Goal: Task Accomplishment & Management: Complete application form

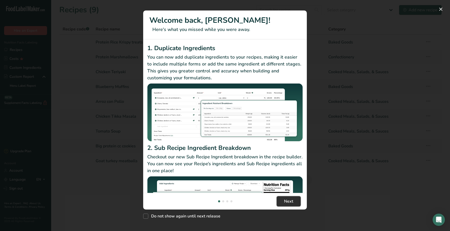
click at [292, 203] on span "Next" at bounding box center [288, 201] width 9 height 6
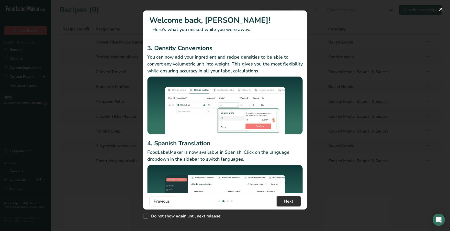
click at [292, 203] on span "Next" at bounding box center [288, 201] width 9 height 6
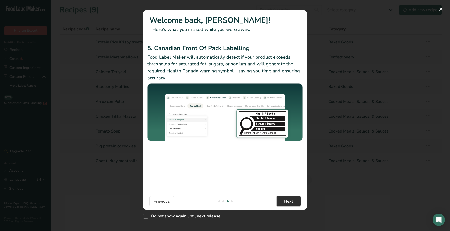
click at [292, 203] on span "Next" at bounding box center [288, 201] width 9 height 6
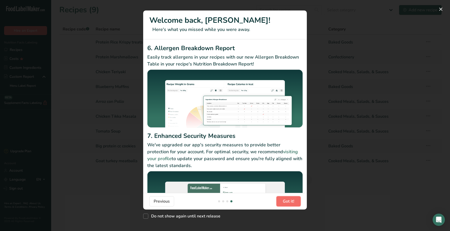
click at [292, 203] on span "Got it!" at bounding box center [287, 201] width 11 height 6
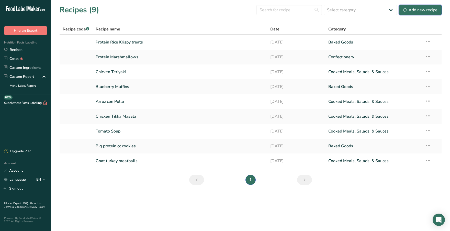
click at [423, 11] on div "Add new recipe" at bounding box center [420, 10] width 34 height 6
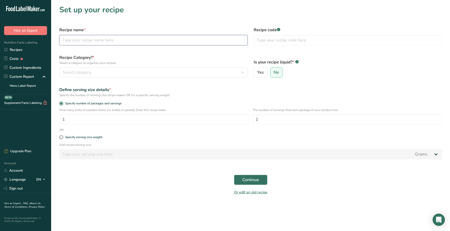
click at [134, 39] on input "text" at bounding box center [153, 40] width 188 height 10
type input "Rice Krispy Treats"
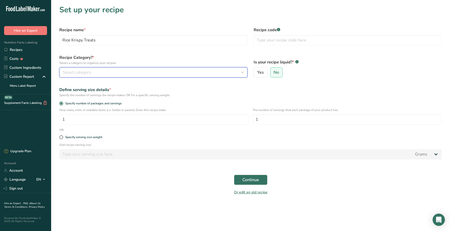
click at [107, 76] on button "Select category" at bounding box center [153, 72] width 188 height 10
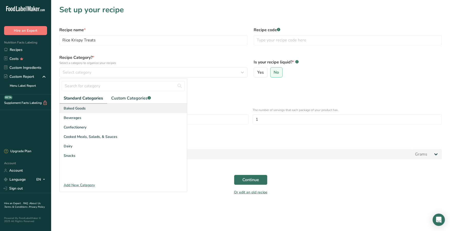
click at [83, 110] on span "Baked Goods" at bounding box center [75, 107] width 22 height 5
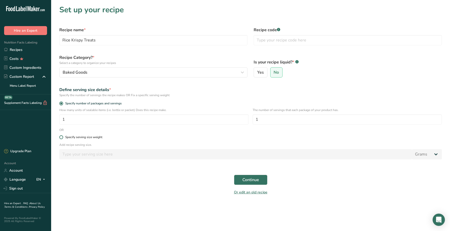
click at [61, 136] on span at bounding box center [61, 137] width 4 height 4
click at [61, 136] on input "Specify serving size weight" at bounding box center [60, 136] width 3 height 3
radio input "true"
radio input "false"
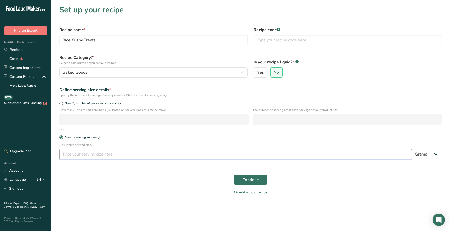
click at [110, 156] on input "number" at bounding box center [235, 154] width 352 height 10
type input "2"
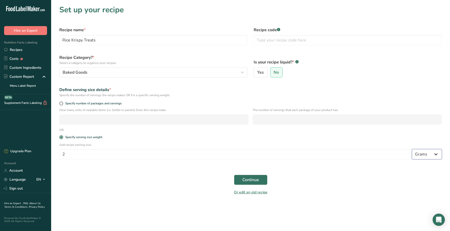
click at [437, 153] on select "Grams kg mg mcg lb oz l mL fl oz tbsp tsp cup qt gallon" at bounding box center [426, 154] width 30 height 10
select select "5"
click at [411, 149] on select "Grams kg mg mcg lb oz l mL fl oz tbsp tsp cup qt gallon" at bounding box center [426, 154] width 30 height 10
click at [249, 180] on span "Continue" at bounding box center [250, 179] width 17 height 6
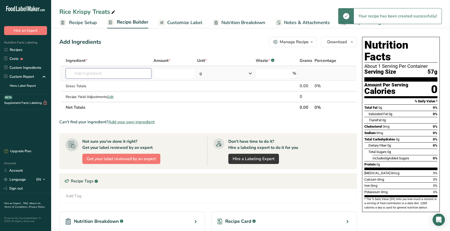
click at [116, 74] on input "text" at bounding box center [109, 73] width 86 height 10
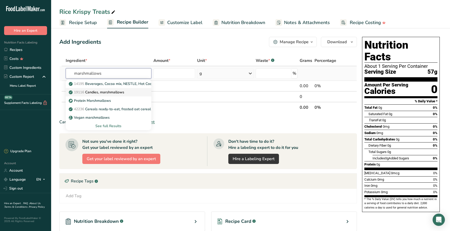
type input "marshmallows"
click at [104, 91] on p "19116 Candies, marshmallows" at bounding box center [97, 91] width 54 height 5
type input "Candies, marshmallows"
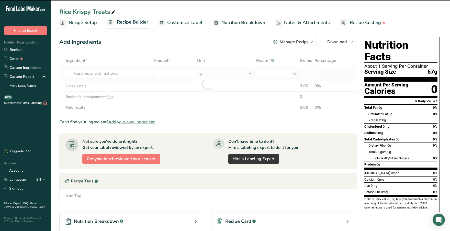
type input "0"
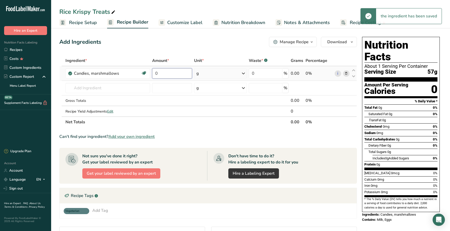
click at [180, 73] on input "0" at bounding box center [172, 73] width 40 height 10
type input "12"
click at [224, 77] on div "Ingredient * Amount * Unit * Waste * .a-a{fill:#347362;}.b-a{fill:#fff;} Grams …" at bounding box center [207, 91] width 297 height 72
click at [233, 75] on div "g" at bounding box center [220, 73] width 53 height 10
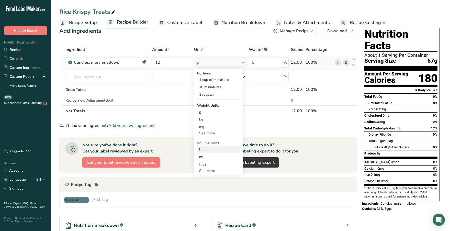
scroll to position [10, 0]
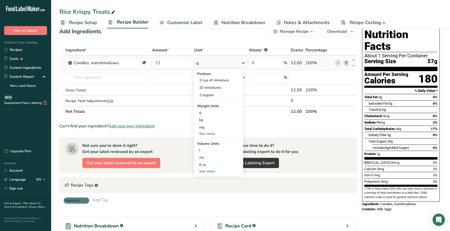
click at [209, 172] on div "See more" at bounding box center [218, 170] width 43 height 5
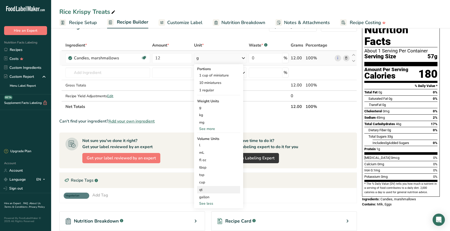
scroll to position [17, 0]
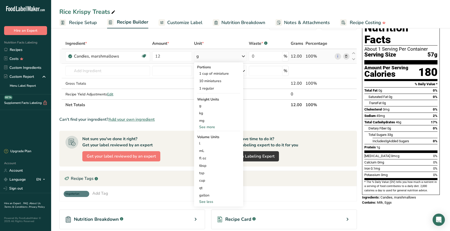
click at [209, 126] on div "See more" at bounding box center [218, 126] width 43 height 5
click at [207, 142] on div "oz" at bounding box center [218, 142] width 43 height 7
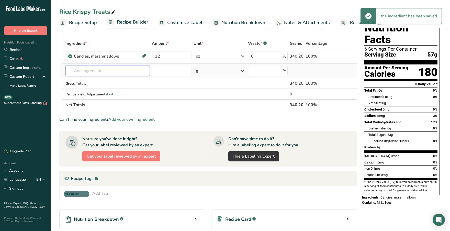
click at [110, 73] on input "text" at bounding box center [107, 71] width 84 height 10
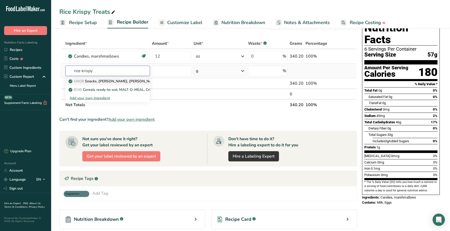
type input "rice krispy"
click at [121, 83] on p "19438 Snacks, [PERSON_NAME], [PERSON_NAME] [PERSON_NAME] KRISPIES TREATS Squares" at bounding box center [151, 80] width 164 height 5
type input "Snacks, [PERSON_NAME], [PERSON_NAME] [PERSON_NAME] KRISPIES TREATS Squares"
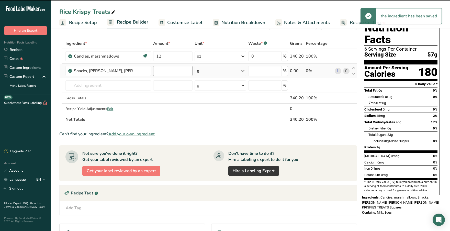
type input "0"
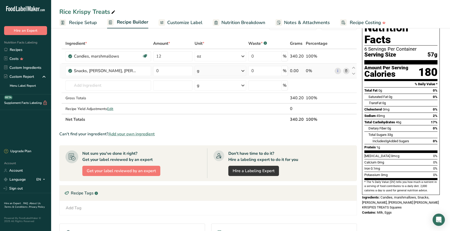
click at [347, 72] on icon at bounding box center [346, 70] width 4 height 5
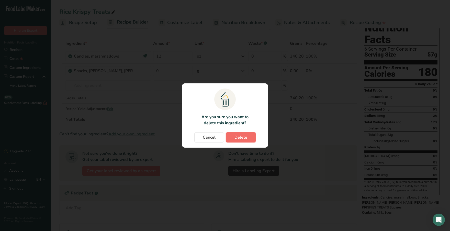
click at [245, 136] on span "Delete" at bounding box center [240, 137] width 13 height 6
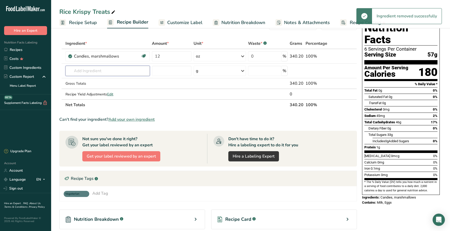
click at [97, 70] on input "text" at bounding box center [107, 71] width 84 height 10
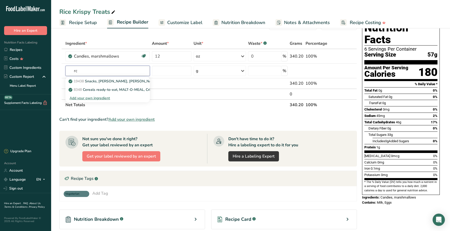
type input "r"
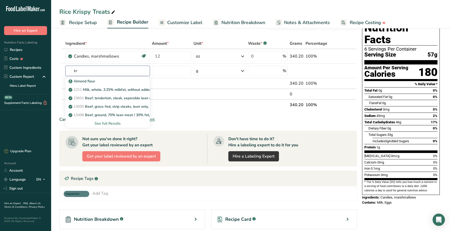
type input "k"
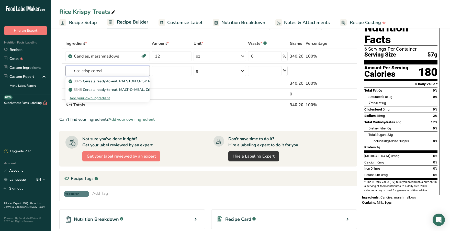
type input "rice crisp cereal"
click at [86, 97] on div "Add your own ingredient" at bounding box center [107, 97] width 76 height 5
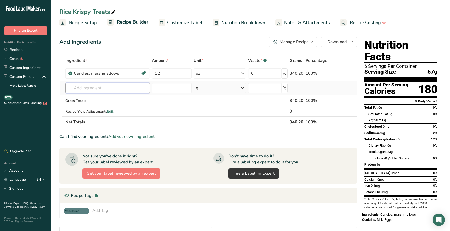
click at [113, 91] on input "text" at bounding box center [107, 88] width 84 height 10
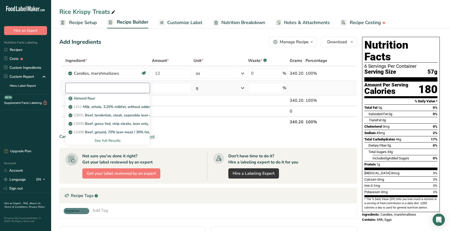
type input "e"
type input "cereal"
click at [101, 140] on div "See full Results" at bounding box center [107, 140] width 76 height 5
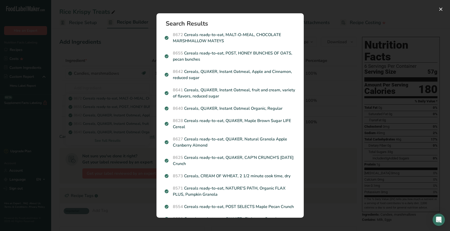
click at [57, 28] on div "Search results modal" at bounding box center [225, 115] width 450 height 231
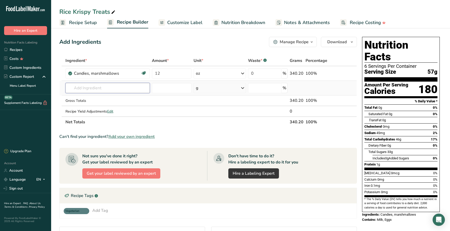
click at [132, 88] on input "text" at bounding box center [107, 88] width 84 height 10
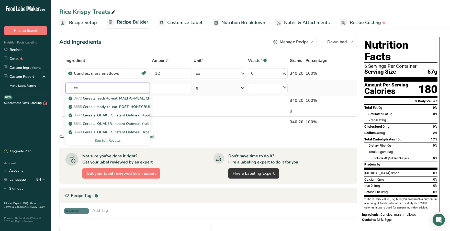
type input "c"
type input "rice krisp"
click at [111, 139] on div "See full Results" at bounding box center [107, 140] width 76 height 5
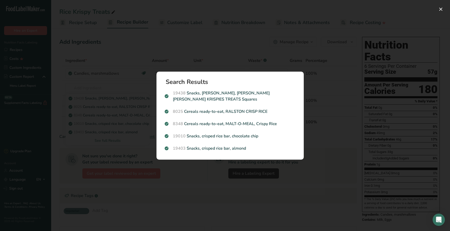
click at [115, 107] on div "Search results modal" at bounding box center [225, 115] width 450 height 231
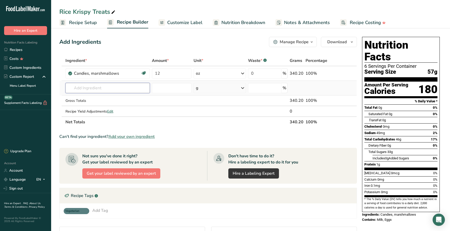
click at [94, 87] on input "text" at bounding box center [107, 88] width 84 height 10
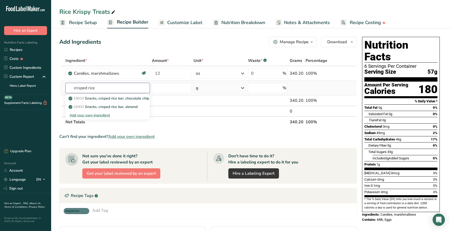
type input "crisped rice"
click at [90, 115] on div "Add your own ingredient" at bounding box center [107, 114] width 76 height 5
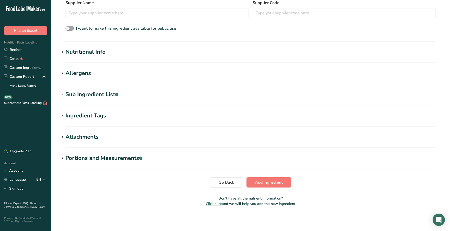
scroll to position [129, 0]
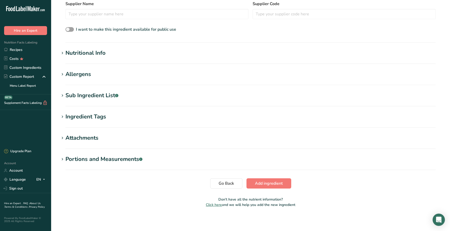
click at [62, 55] on icon at bounding box center [62, 53] width 5 height 7
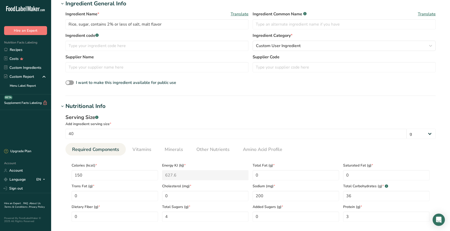
scroll to position [0, 0]
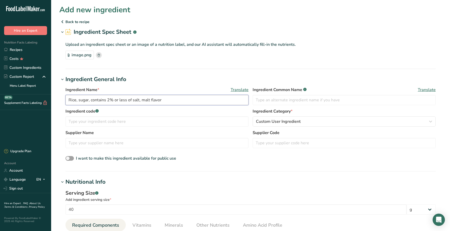
click at [85, 101] on input "Rice, sugar, contains 2% or less of salt, malt flavor" at bounding box center [156, 100] width 183 height 10
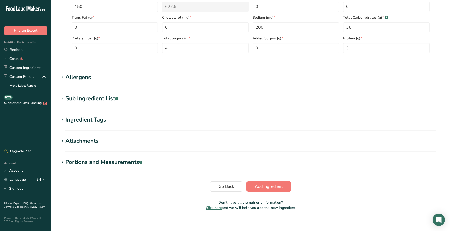
scroll to position [248, 0]
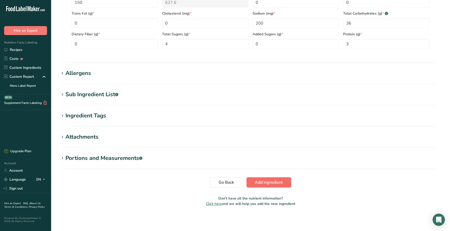
type input "Rice Krispies"
click at [269, 181] on span "Add ingredient" at bounding box center [269, 182] width 28 height 6
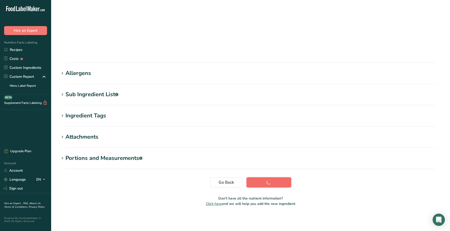
scroll to position [22, 0]
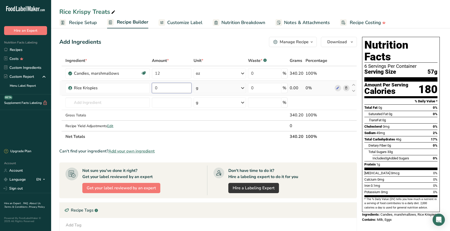
click at [185, 89] on input "0" at bounding box center [172, 88] width 40 height 10
type input "6"
click at [240, 89] on div "Ingredient * Amount * Unit * Waste * .a-a{fill:#347362;}.b-a{fill:#fff;} Grams …" at bounding box center [207, 98] width 297 height 87
click at [240, 89] on icon at bounding box center [242, 87] width 6 height 9
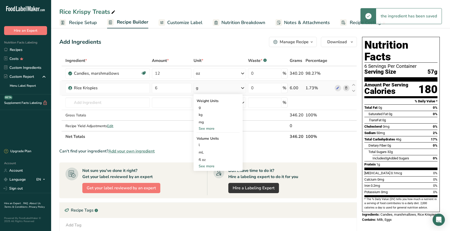
click at [214, 128] on div "See more" at bounding box center [217, 128] width 43 height 5
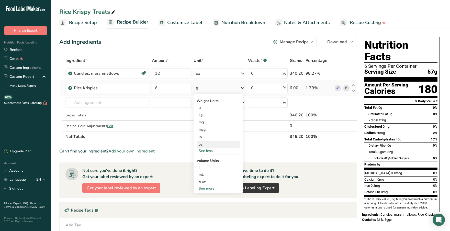
click at [206, 145] on div "oz" at bounding box center [217, 143] width 43 height 7
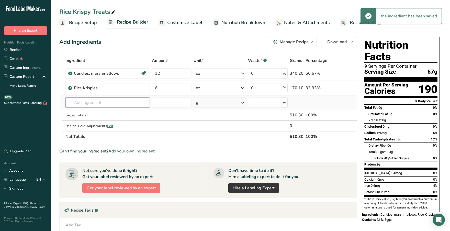
click at [105, 103] on input "text" at bounding box center [107, 102] width 84 height 10
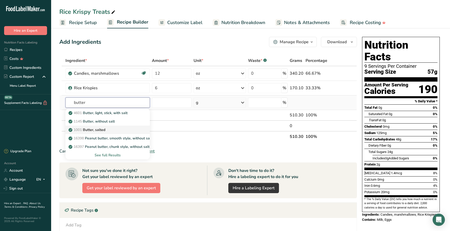
type input "butter"
click at [112, 127] on link "1001 Butter, salted" at bounding box center [107, 129] width 84 height 8
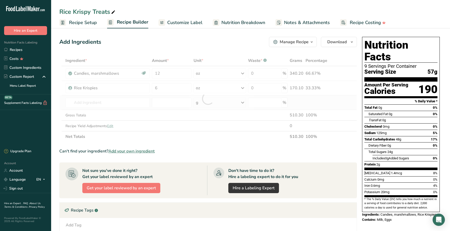
type input "Butter, salted"
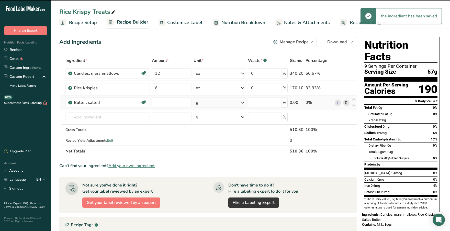
type input "0"
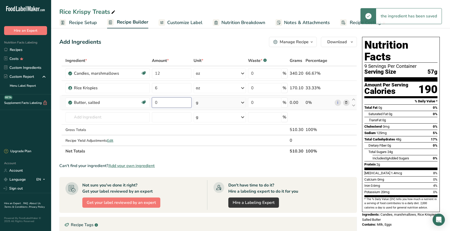
click at [184, 105] on input "0" at bounding box center [172, 102] width 40 height 10
type input "4"
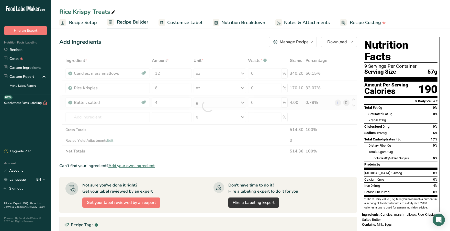
click at [242, 104] on div "Ingredient * Amount * Unit * Waste * .a-a{fill:#347362;}.b-a{fill:#fff;} Grams …" at bounding box center [207, 105] width 297 height 101
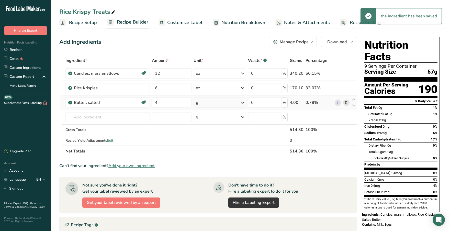
click at [242, 104] on icon at bounding box center [242, 102] width 6 height 9
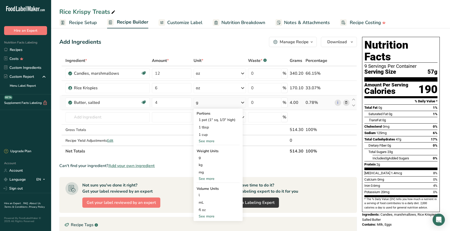
click at [212, 140] on div "See more" at bounding box center [217, 140] width 43 height 5
click at [208, 187] on div "See more" at bounding box center [217, 185] width 43 height 5
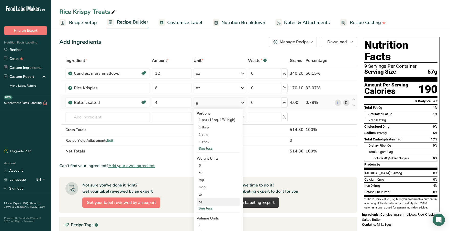
click at [207, 202] on div "oz" at bounding box center [217, 201] width 43 height 7
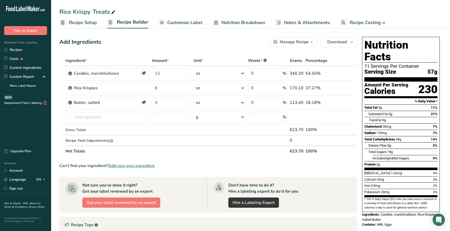
click at [307, 42] on div "Manage Recipe" at bounding box center [293, 42] width 29 height 6
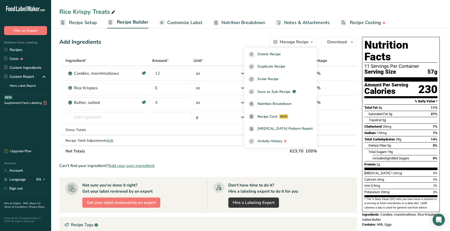
click at [307, 42] on div "Manage Recipe" at bounding box center [293, 42] width 29 height 6
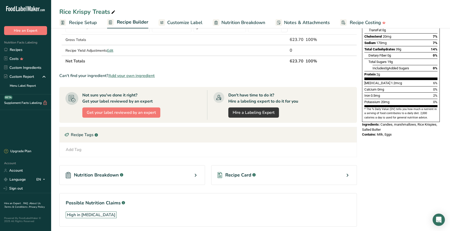
scroll to position [110, 0]
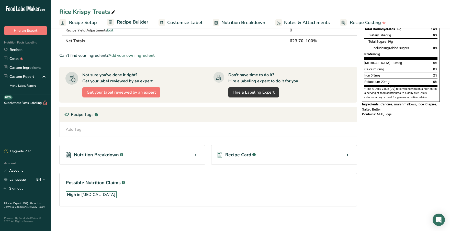
click at [81, 22] on span "Recipe Setup" at bounding box center [83, 22] width 28 height 7
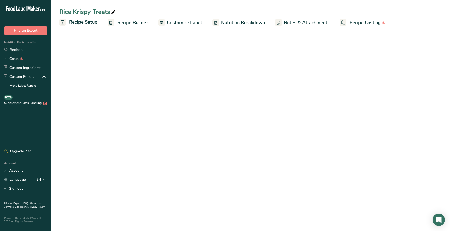
select select "5"
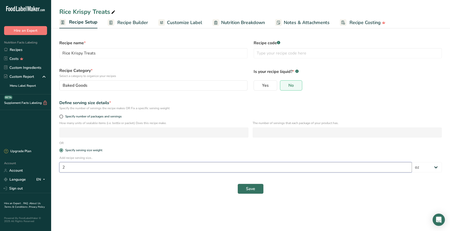
click at [87, 170] on input "2" at bounding box center [235, 167] width 352 height 10
type input "1"
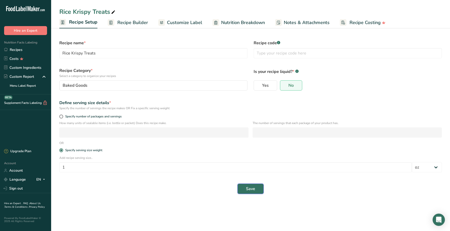
click at [243, 188] on button "Save" at bounding box center [250, 188] width 26 height 10
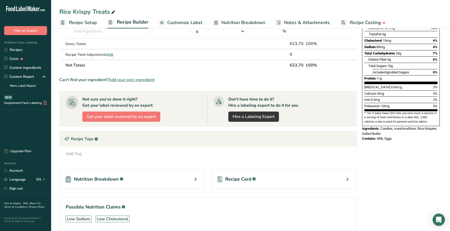
scroll to position [110, 0]
